Goal: Transaction & Acquisition: Purchase product/service

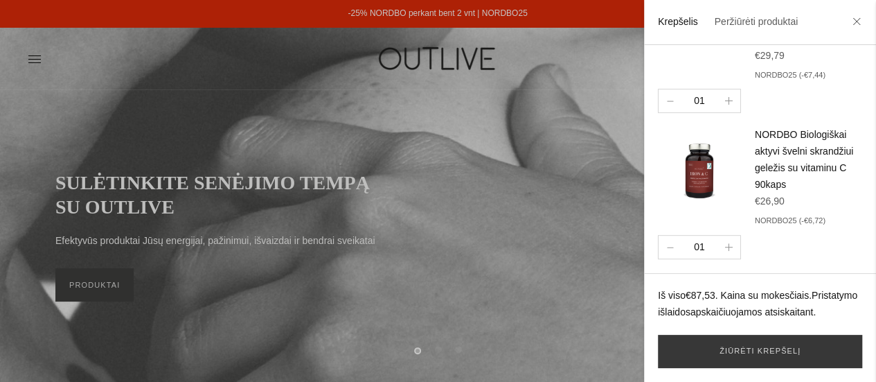
scroll to position [240, 0]
click at [662, 256] on button "button" at bounding box center [670, 247] width 23 height 23
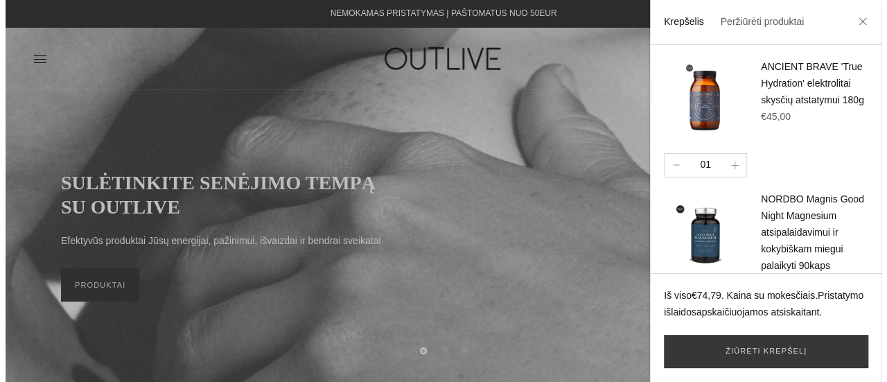
scroll to position [0, 0]
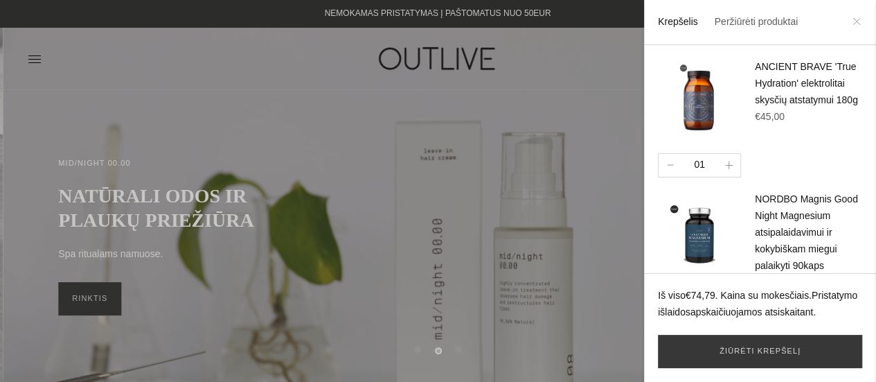
click at [858, 24] on icon at bounding box center [857, 21] width 8 height 8
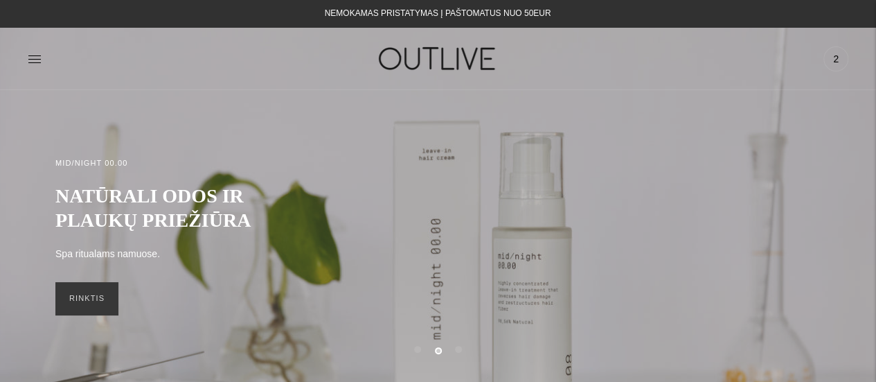
click at [25, 74] on div "PAGRINDINIS PAPILDAI Visi papildai Antioksidantai Dirbantiems ofise Ekologiška …" at bounding box center [438, 59] width 876 height 48
click at [32, 64] on icon at bounding box center [35, 59] width 14 height 14
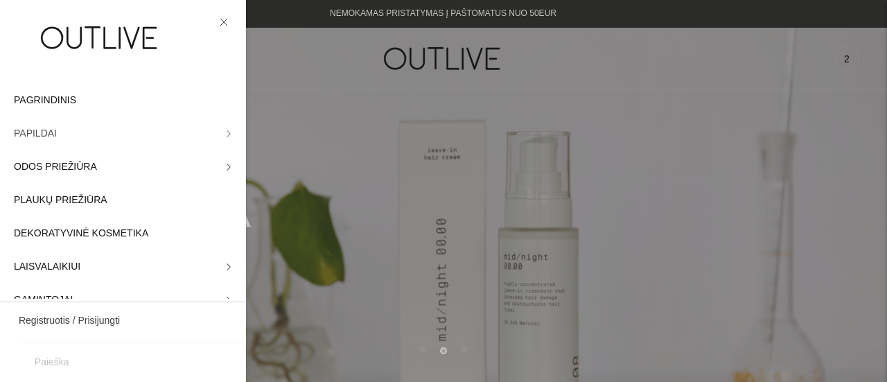
click at [54, 138] on link "PAPILDAI" at bounding box center [123, 133] width 246 height 33
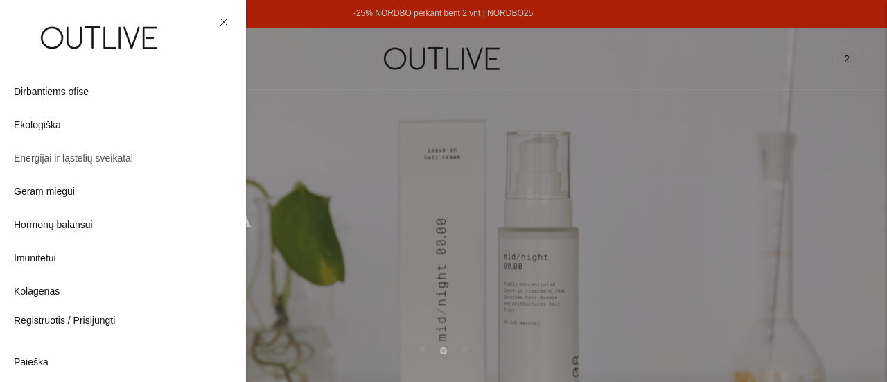
scroll to position [139, 0]
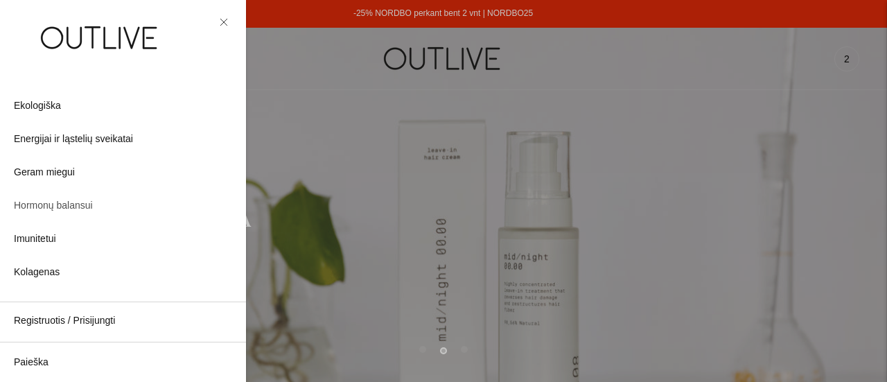
click at [109, 204] on link "Hormonų balansui" at bounding box center [123, 205] width 246 height 33
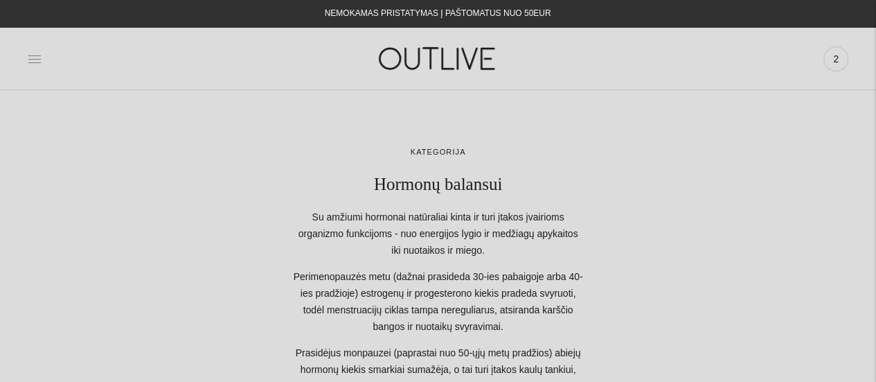
click at [34, 58] on icon at bounding box center [35, 59] width 14 height 14
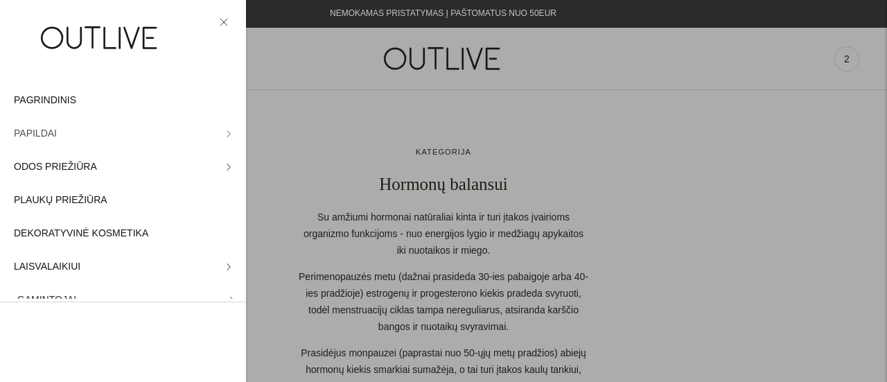
click at [180, 135] on link "PAPILDAI" at bounding box center [123, 133] width 246 height 33
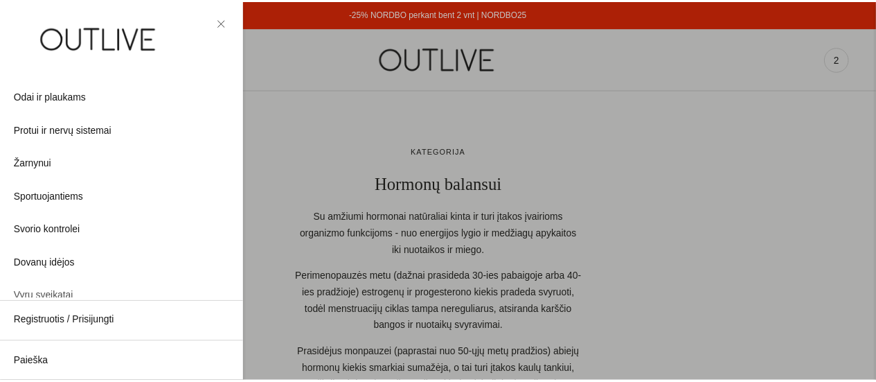
scroll to position [499, 0]
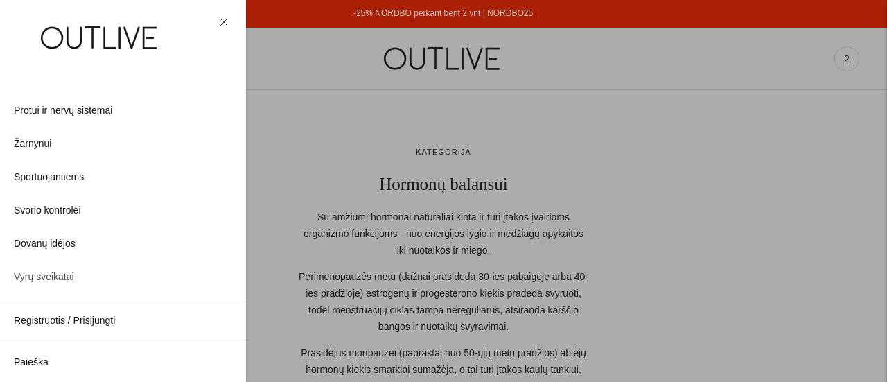
click at [51, 283] on span "Vyrų sveikatai" at bounding box center [44, 277] width 60 height 17
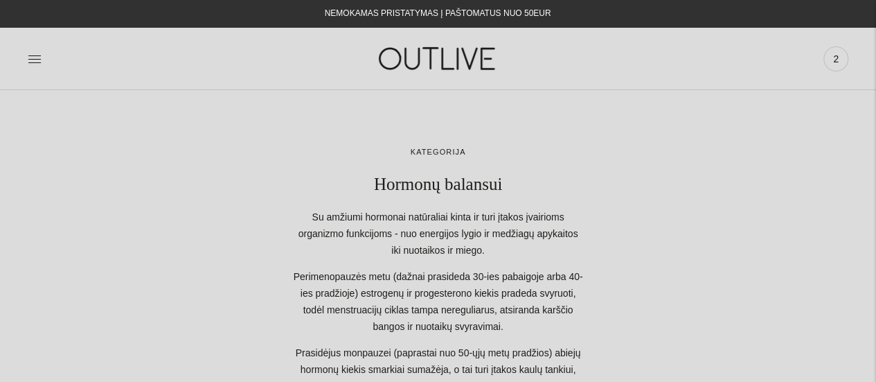
scroll to position [277, 0]
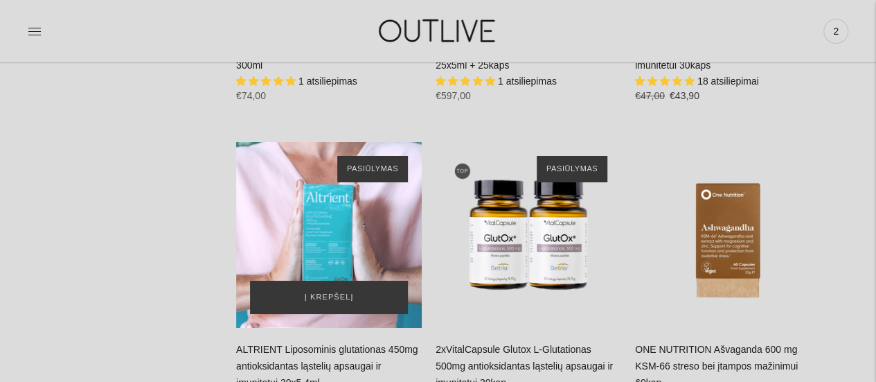
scroll to position [5195, 0]
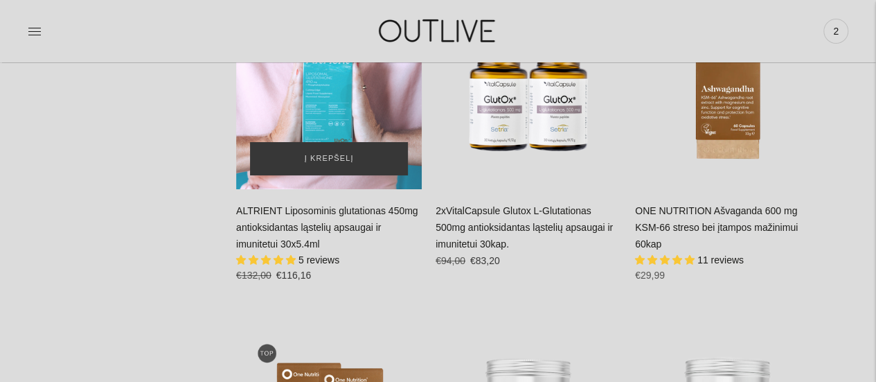
click at [380, 74] on div "ALTRIENT Liposominis glutationas 450mg antioksidantas ląstelių apsaugai ir imun…" at bounding box center [329, 96] width 186 height 186
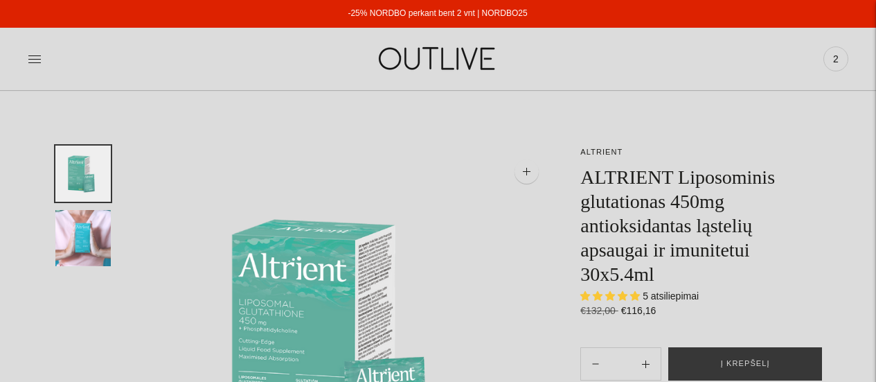
select select "**********"
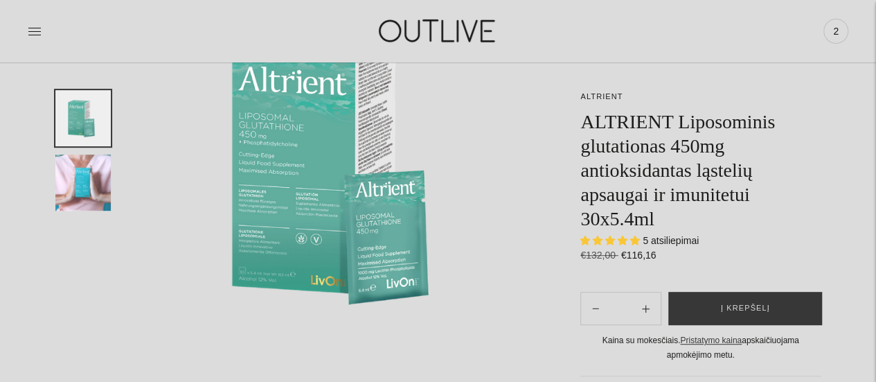
scroll to position [139, 0]
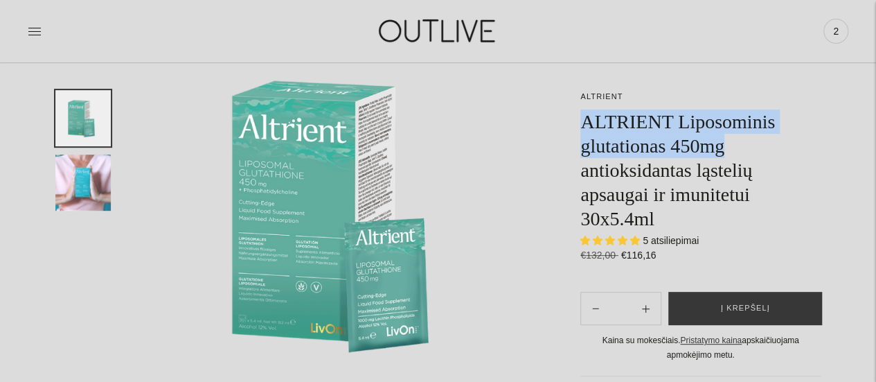
drag, startPoint x: 583, startPoint y: 124, endPoint x: 726, endPoint y: 142, distance: 144.5
click at [726, 142] on h1 "ALTRIENT Liposominis glutationas 450mg antioksidantas ląstelių apsaugai ir imun…" at bounding box center [701, 169] width 240 height 121
